Goal: Navigation & Orientation: Find specific page/section

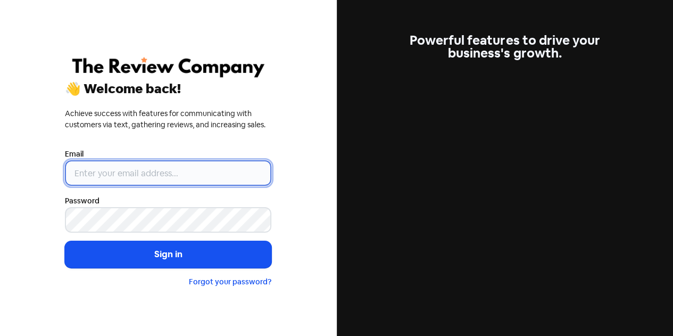
type input "[EMAIL_ADDRESS][DOMAIN_NAME]"
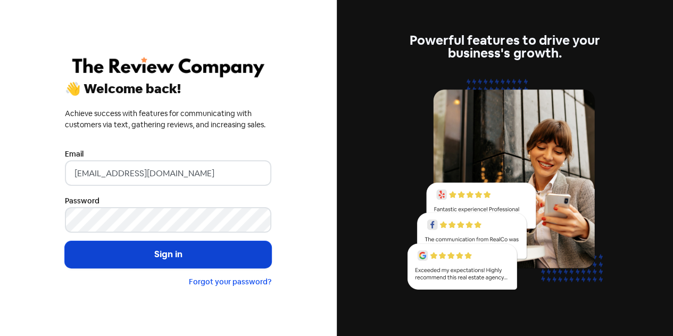
click at [155, 256] on button "Sign in" at bounding box center [168, 254] width 206 height 27
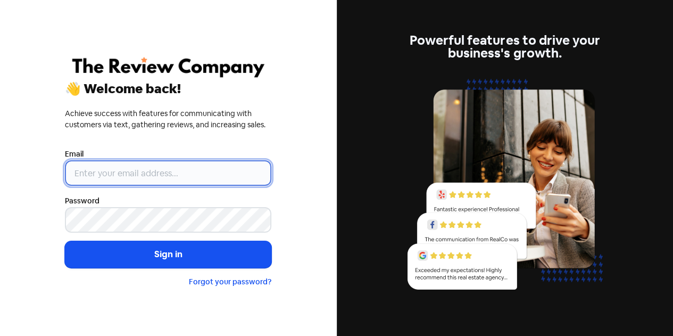
click at [166, 169] on input "email" at bounding box center [168, 173] width 206 height 26
type input "[EMAIL_ADDRESS][DOMAIN_NAME]"
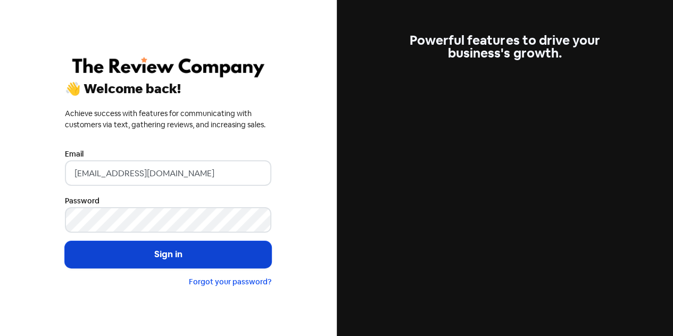
click at [162, 259] on button "Sign in" at bounding box center [168, 254] width 206 height 27
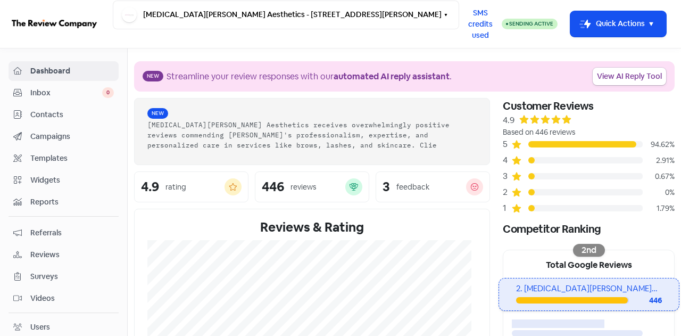
click at [47, 114] on span "Contacts" at bounding box center [72, 114] width 84 height 11
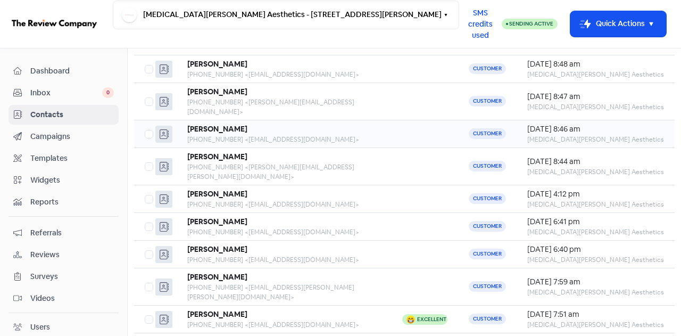
scroll to position [139, 0]
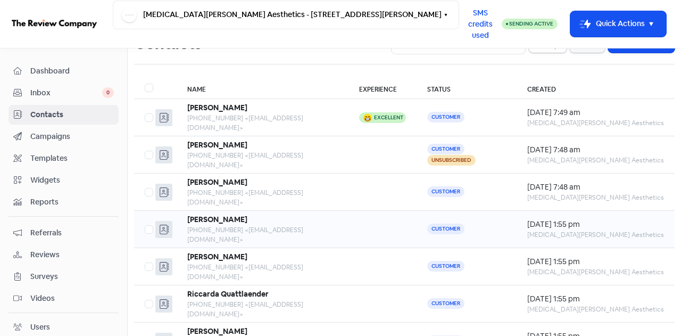
scroll to position [33, 0]
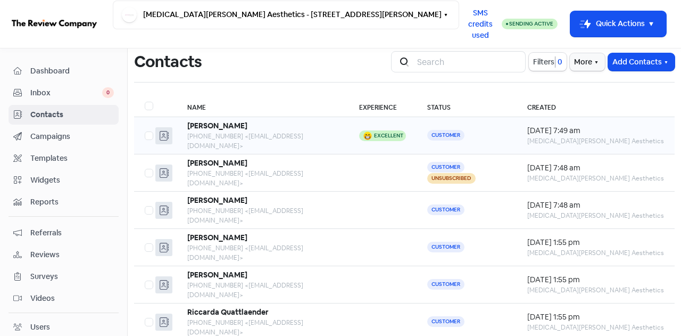
click at [224, 124] on div "[PERSON_NAME]" at bounding box center [262, 125] width 151 height 11
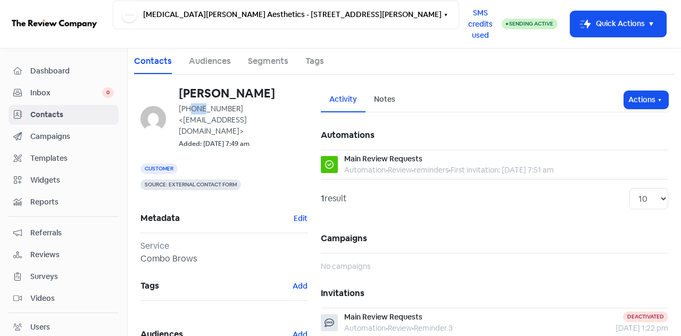
drag, startPoint x: 191, startPoint y: 109, endPoint x: 202, endPoint y: 108, distance: 11.2
click at [202, 108] on div "[PHONE_NUMBER] <[EMAIL_ADDRESS][DOMAIN_NAME]>" at bounding box center [243, 120] width 129 height 34
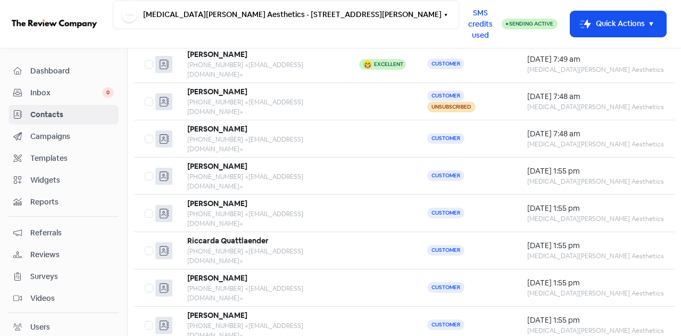
scroll to position [139, 0]
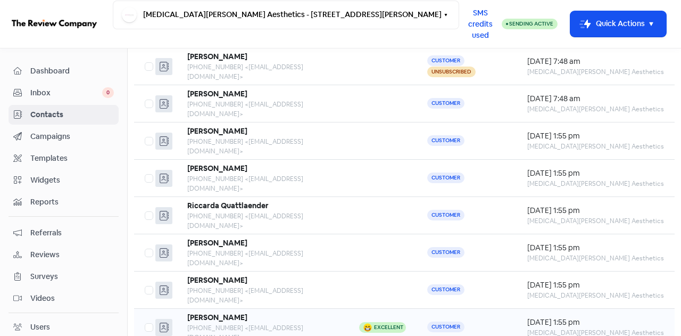
click at [264, 323] on div "[PHONE_NUMBER] <[EMAIL_ADDRESS][DOMAIN_NAME]>" at bounding box center [262, 332] width 151 height 19
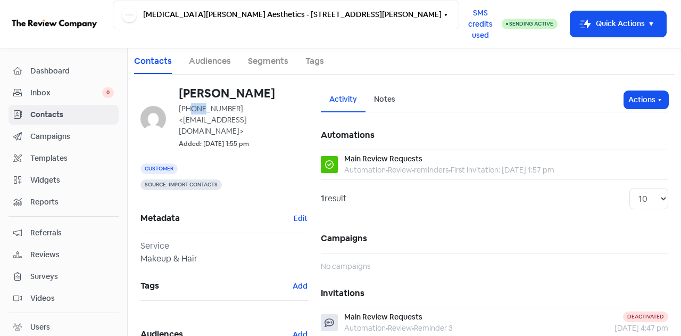
drag, startPoint x: 189, startPoint y: 109, endPoint x: 200, endPoint y: 109, distance: 10.7
click at [200, 109] on div "[PHONE_NUMBER] <[EMAIL_ADDRESS][DOMAIN_NAME]>" at bounding box center [243, 120] width 129 height 34
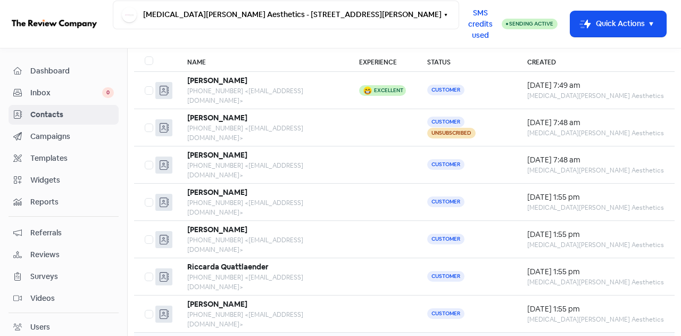
scroll to position [139, 0]
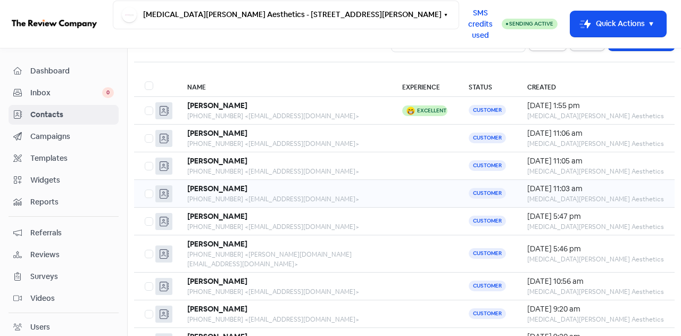
scroll to position [139, 0]
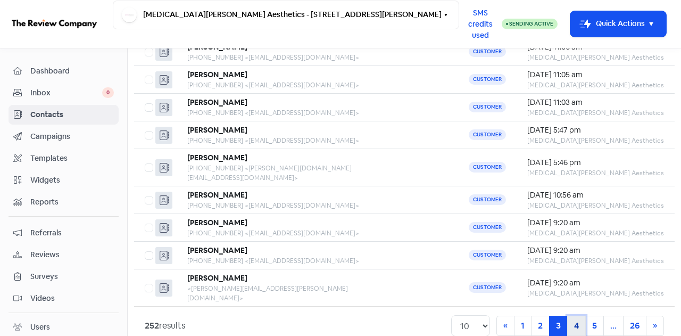
click at [567, 316] on link "4" at bounding box center [576, 326] width 19 height 20
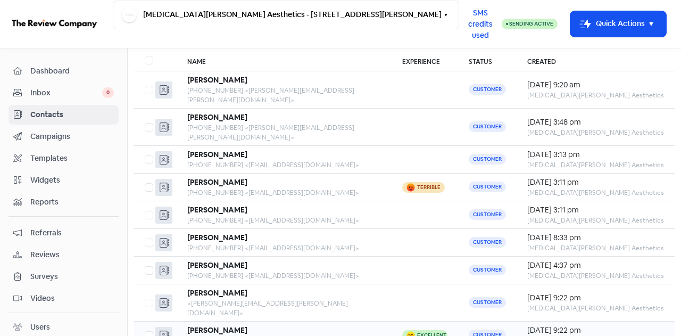
scroll to position [139, 0]
